Goal: Obtain resource: Obtain resource

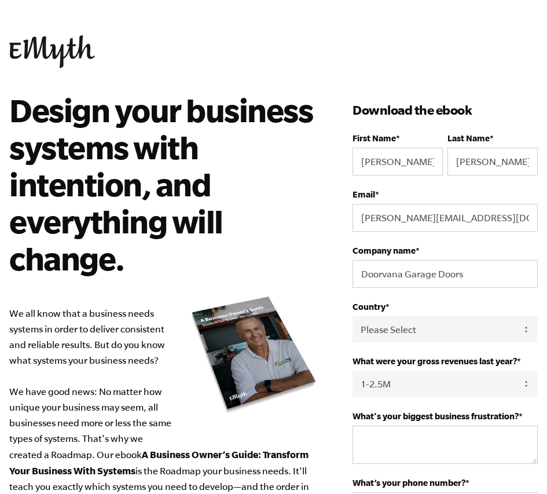
select select "1-2.5M"
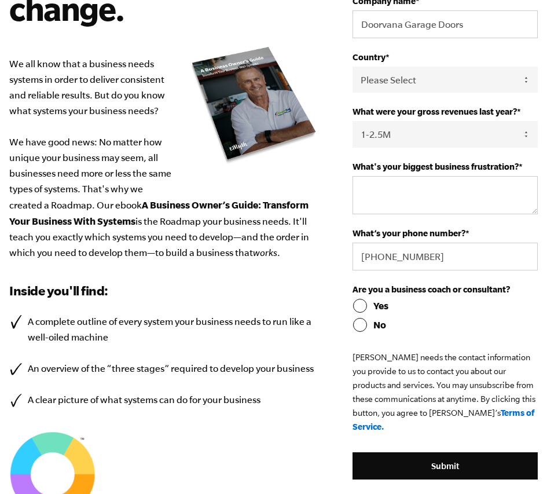
scroll to position [251, 0]
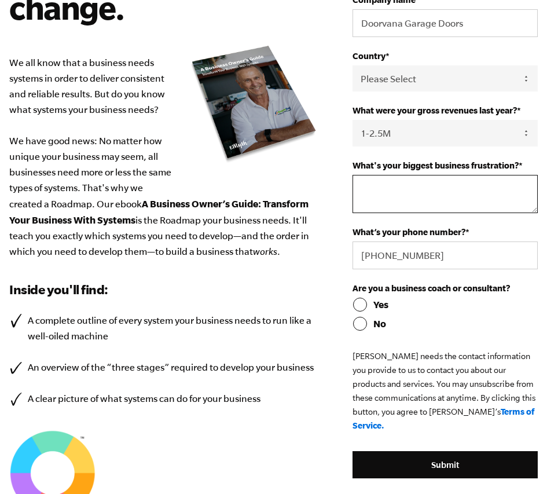
click at [394, 192] on textarea "What's your biggest business frustration? *" at bounding box center [445, 194] width 185 height 38
type textarea "Lack of systems to onboard new talent to scale"
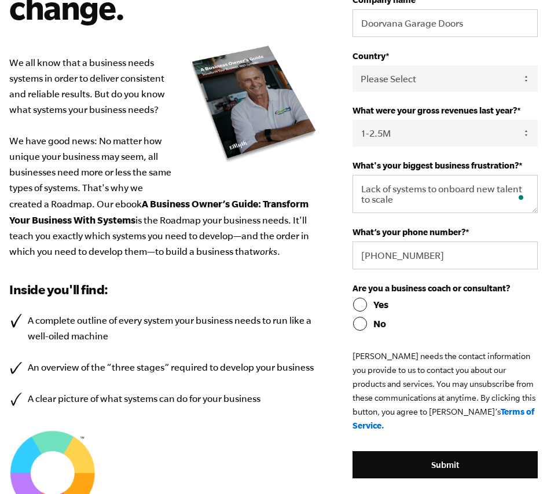
click at [352, 326] on div "Design your business systems with intention, and everything will change. We all…" at bounding box center [180, 205] width 343 height 728
click at [360, 327] on input "No" at bounding box center [445, 324] width 185 height 14
radio input "true"
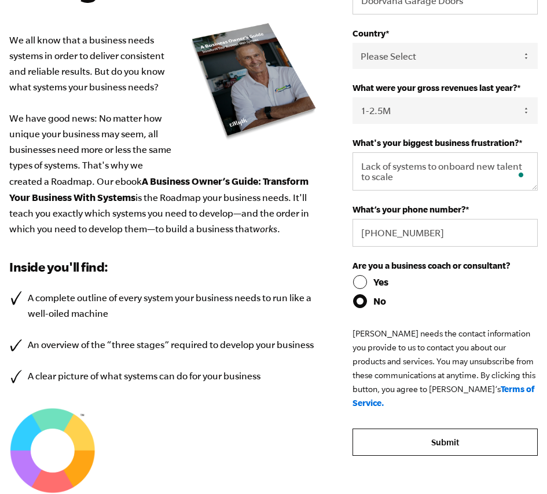
click at [449, 429] on input "Submit" at bounding box center [445, 443] width 185 height 28
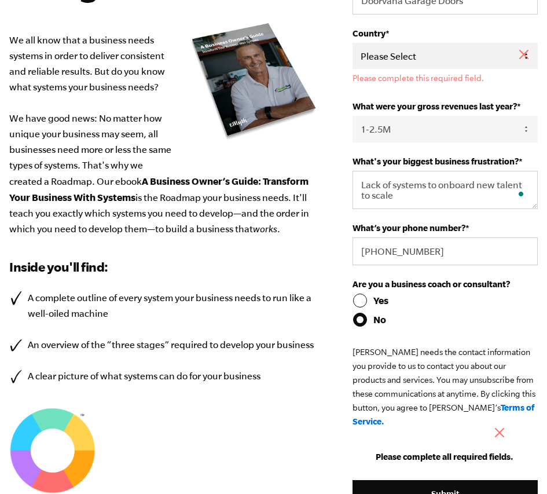
click at [435, 64] on select "Please Select [GEOGRAPHIC_DATA] [GEOGRAPHIC_DATA] [GEOGRAPHIC_DATA] [GEOGRAPHIC…" at bounding box center [445, 56] width 185 height 26
select select "[GEOGRAPHIC_DATA]"
click at [353, 43] on select "Please Select [GEOGRAPHIC_DATA] [GEOGRAPHIC_DATA] [GEOGRAPHIC_DATA] [GEOGRAPHIC…" at bounding box center [445, 56] width 185 height 26
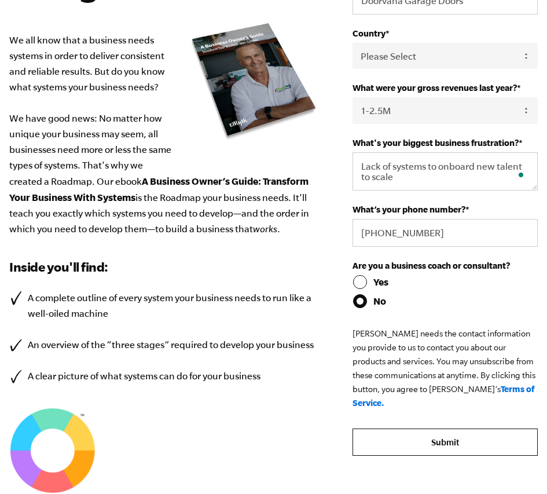
click at [430, 436] on input "Submit" at bounding box center [445, 443] width 185 height 28
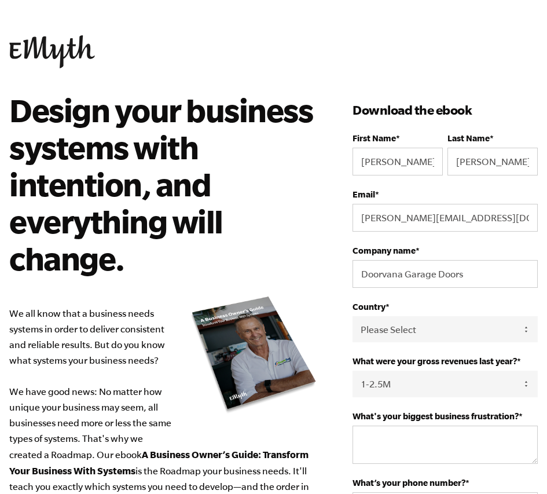
select select "1-2.5M"
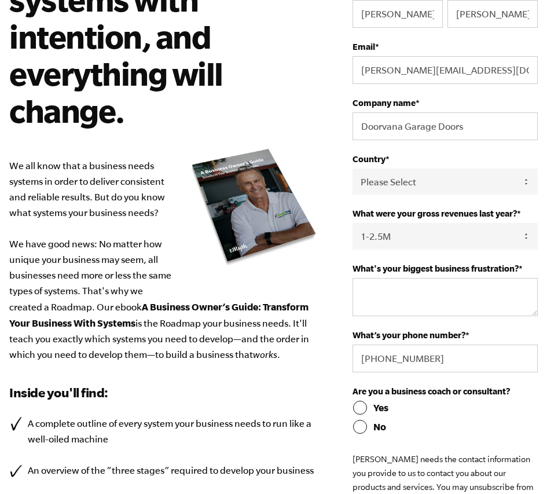
scroll to position [343, 0]
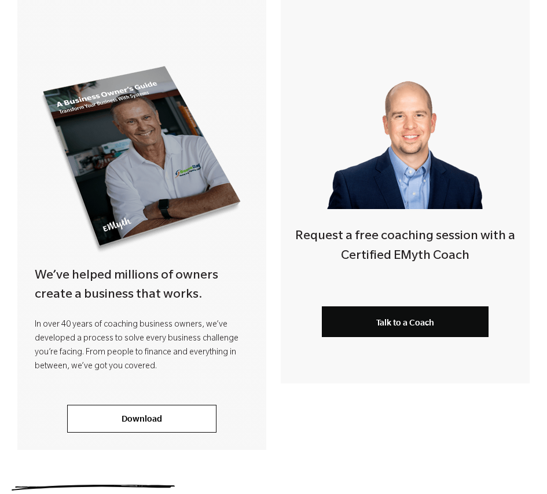
scroll to position [222, 0]
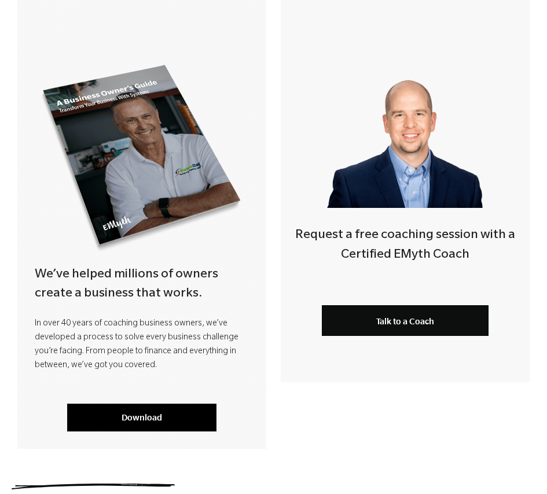
click at [160, 414] on link "Download" at bounding box center [141, 418] width 149 height 28
